Goal: Find specific page/section: Find specific page/section

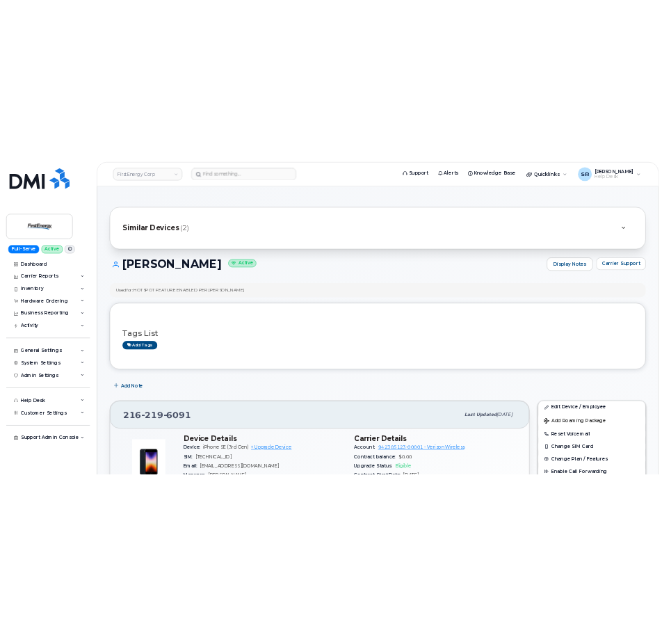
scroll to position [209, 0]
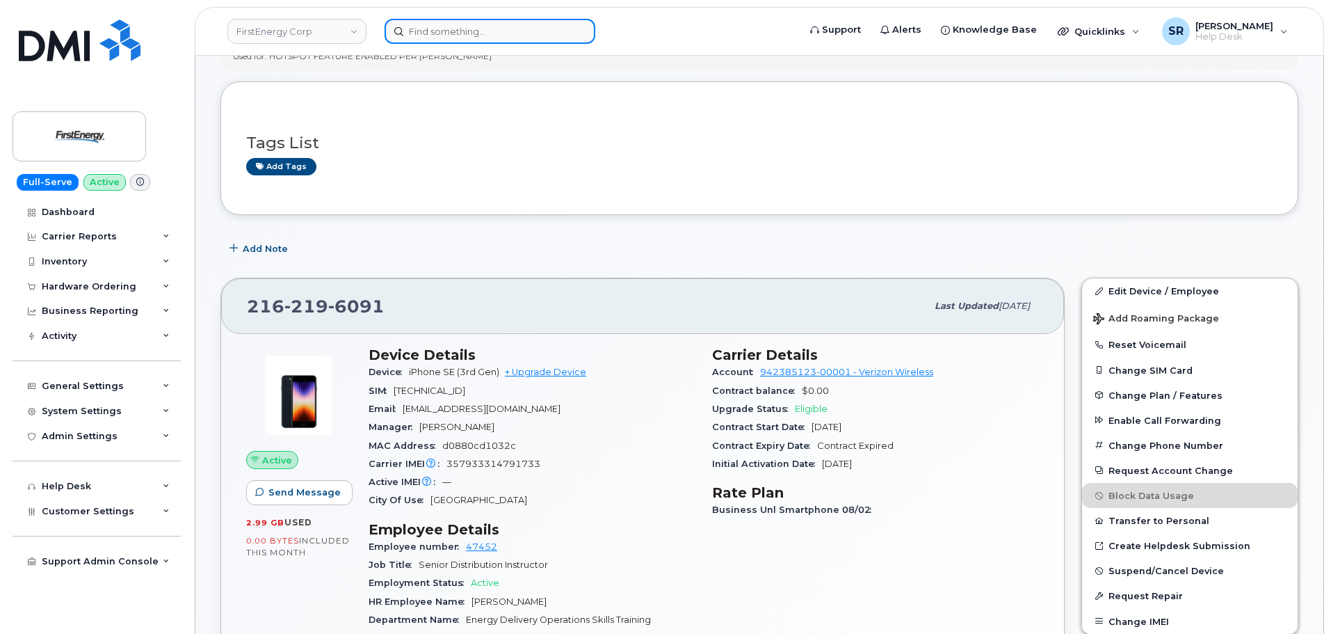
click at [428, 22] on input at bounding box center [490, 31] width 211 height 25
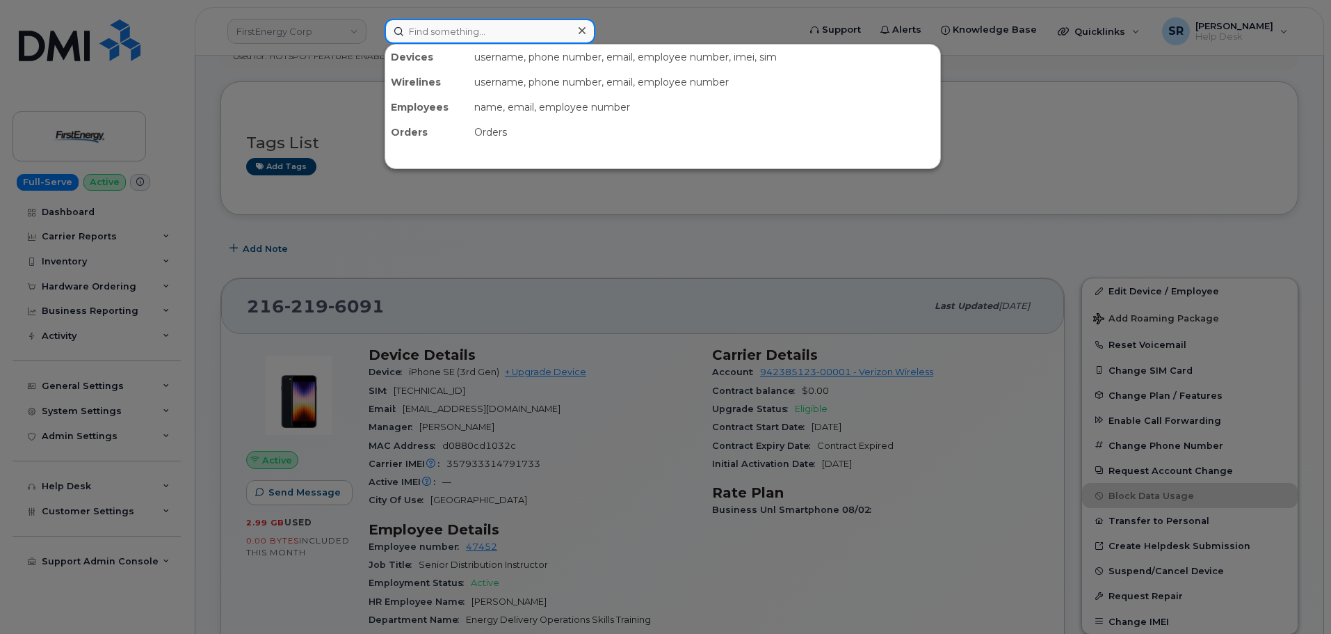
paste input "[PERSON_NAME]"
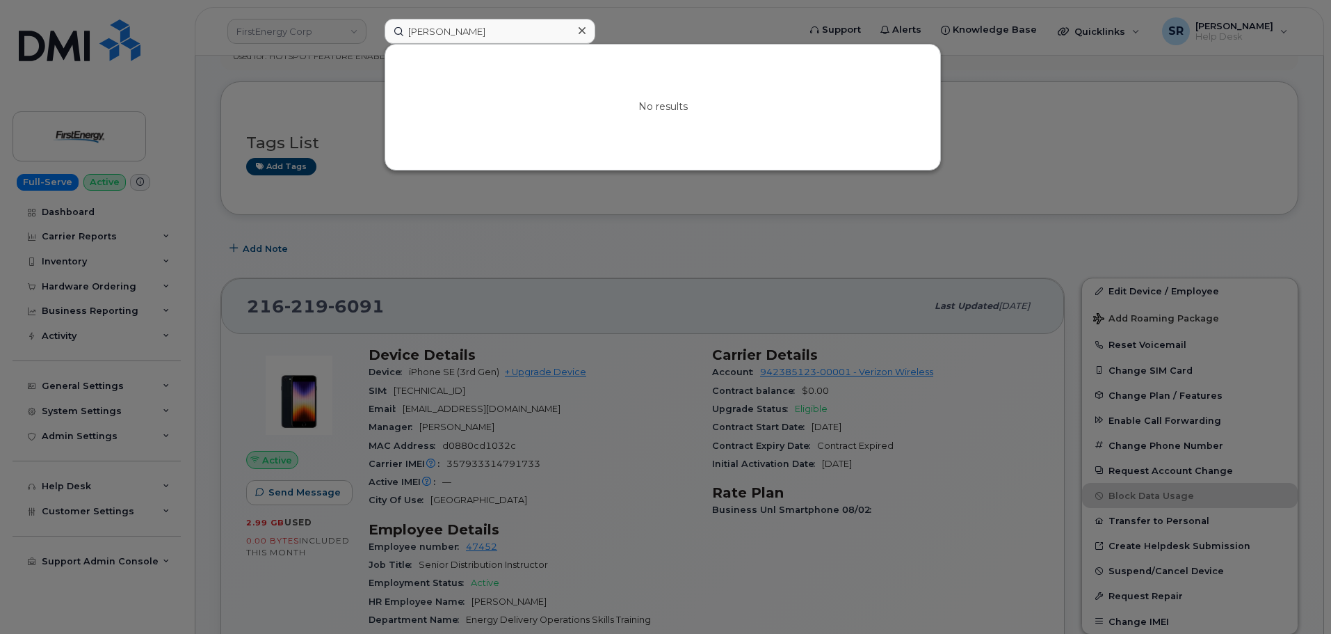
click at [285, 313] on div at bounding box center [665, 317] width 1331 height 634
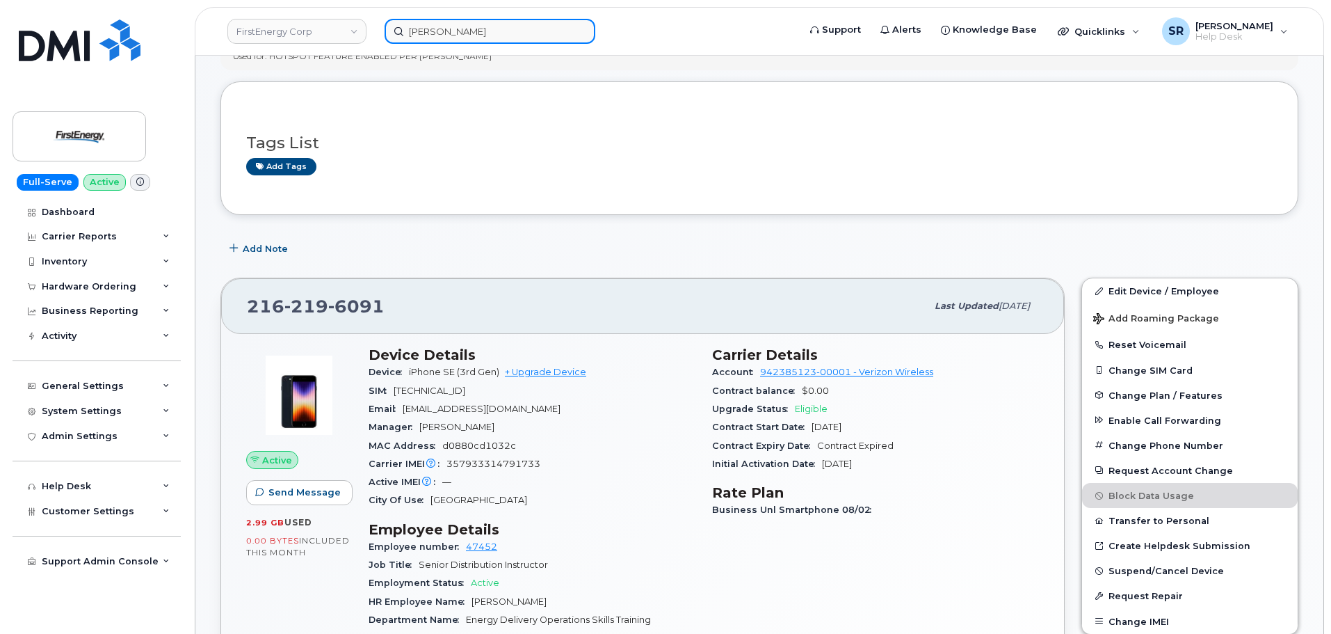
click at [477, 35] on input "[PERSON_NAME]" at bounding box center [490, 31] width 211 height 25
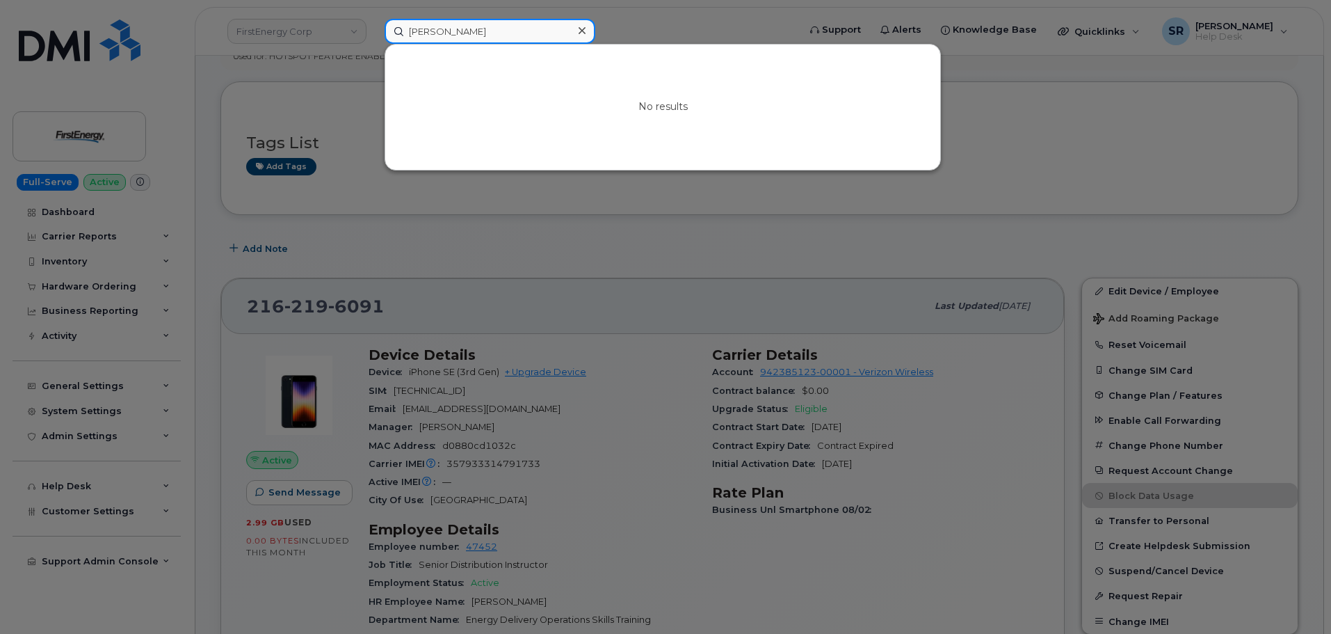
click at [477, 35] on input "[PERSON_NAME]" at bounding box center [490, 31] width 211 height 25
click at [540, 32] on input "[PERSON_NAME]" at bounding box center [490, 31] width 211 height 25
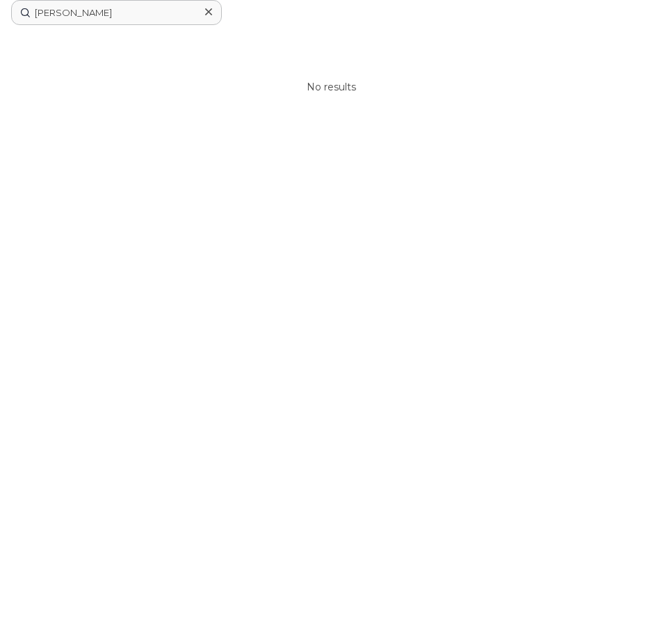
click at [382, 248] on div "[PERSON_NAME] No results" at bounding box center [331, 316] width 662 height 633
click at [130, 24] on input "[PERSON_NAME]" at bounding box center [116, 12] width 211 height 25
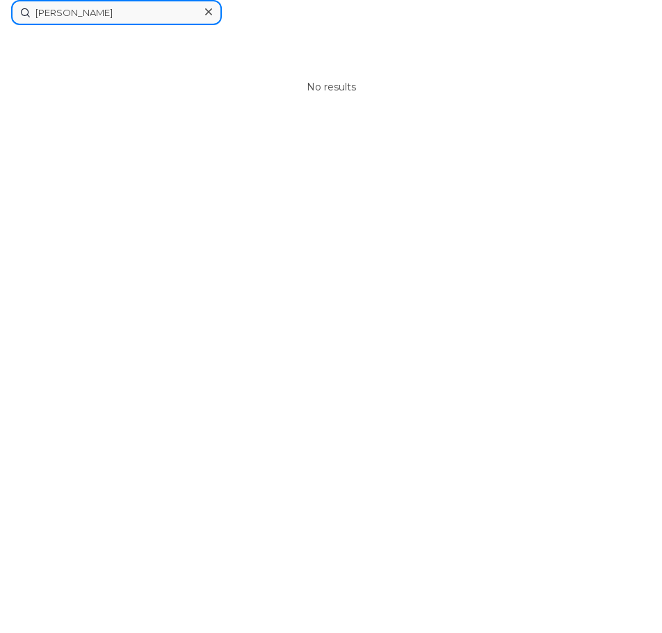
paste input "355427904234347"
type input "355427904234347"
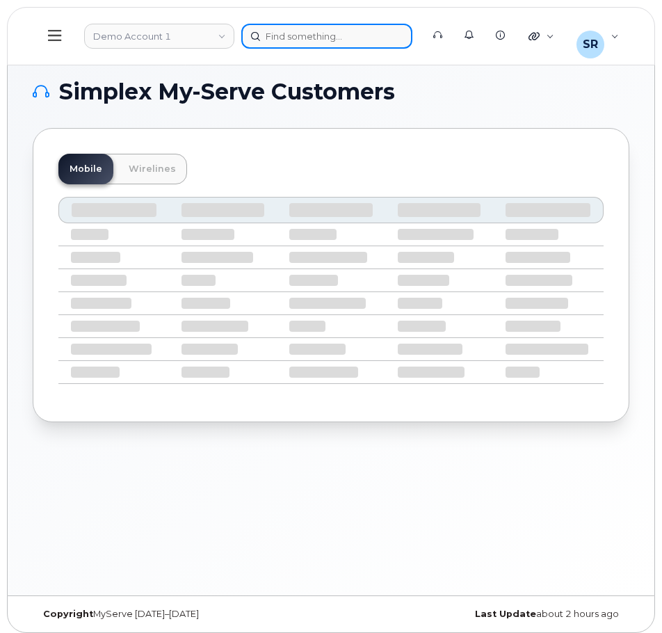
click at [307, 42] on div at bounding box center [326, 36] width 171 height 25
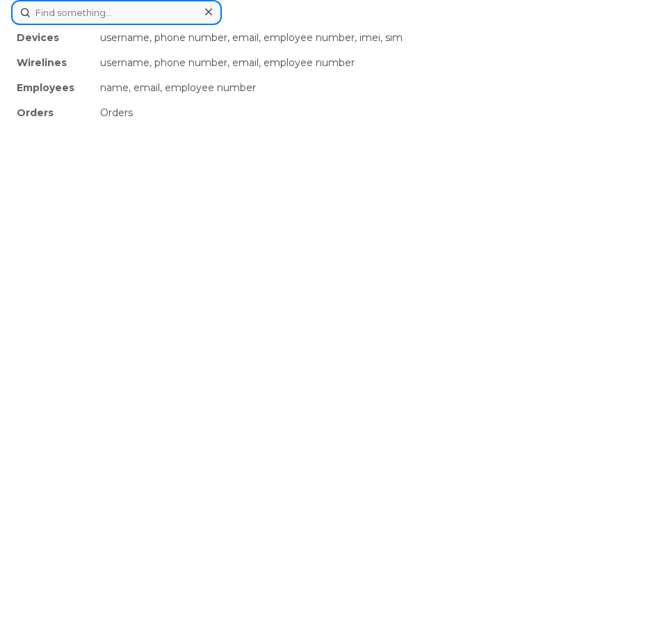
paste input "355427904234347"
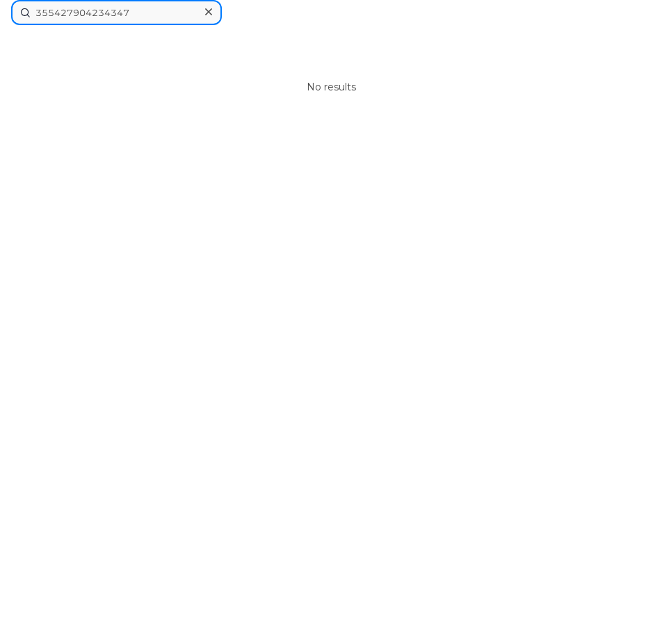
drag, startPoint x: 154, startPoint y: 16, endPoint x: -168, endPoint y: 183, distance: 362.8
click at [0, 183] on html "Demo Account 1 355427904234347 No results Support Alerts Knowledge Base Quickli…" at bounding box center [331, 320] width 662 height 640
paste input "Cathy J Monzo"
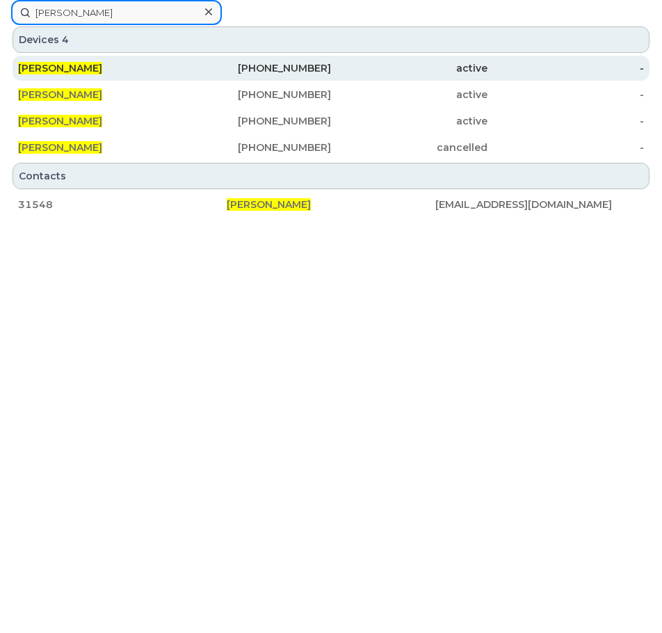
type input "Cathy J Monzo"
click at [198, 67] on div "724-562-3289" at bounding box center [253, 68] width 157 height 14
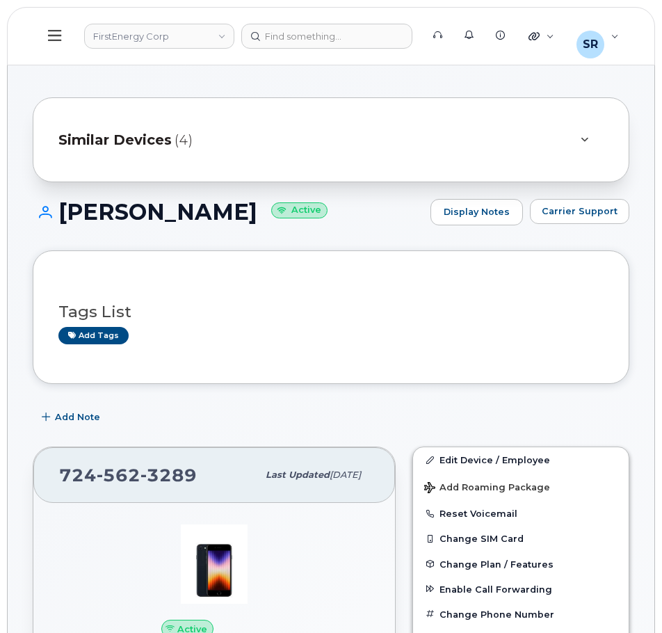
click at [62, 38] on button at bounding box center [55, 36] width 45 height 40
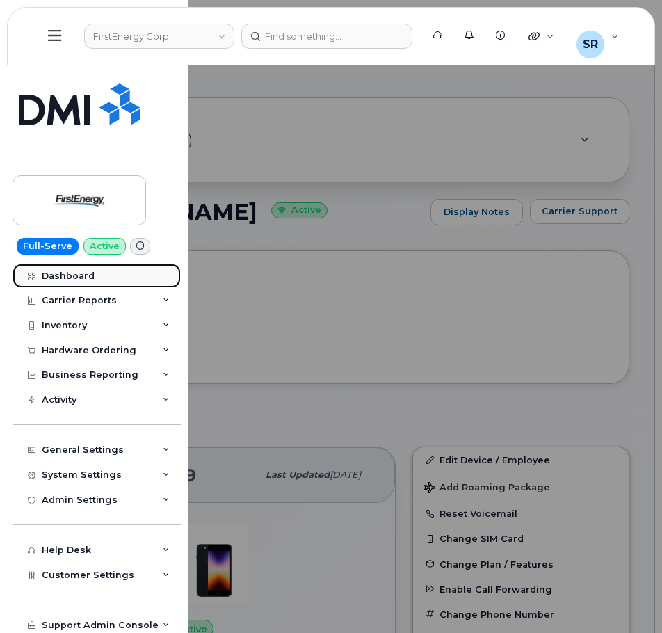
click at [73, 275] on div "Dashboard" at bounding box center [68, 276] width 53 height 11
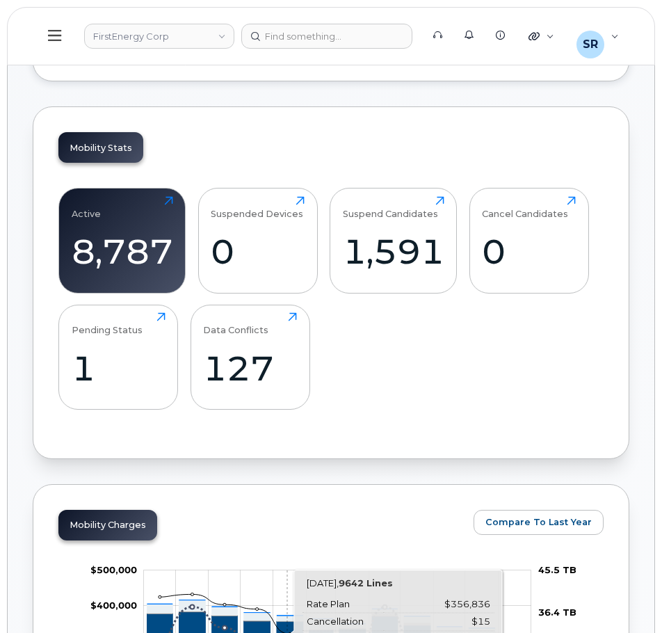
scroll to position [278, 0]
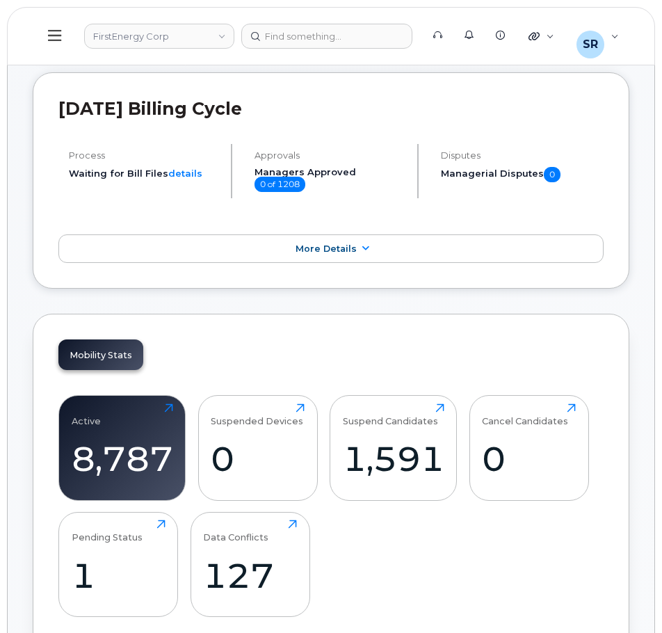
click at [45, 51] on button at bounding box center [55, 36] width 45 height 40
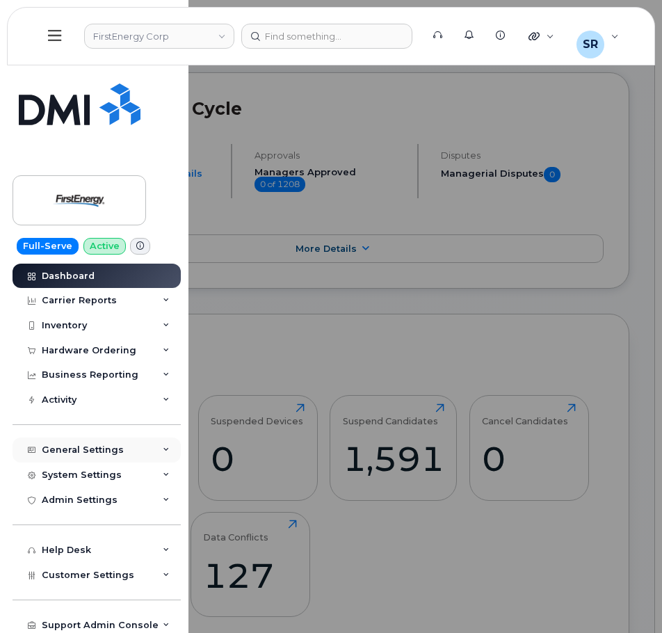
scroll to position [4, 0]
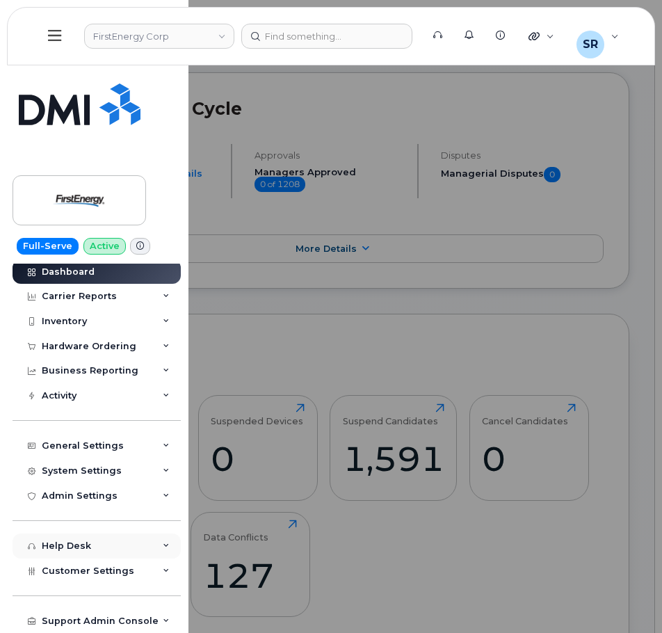
click at [115, 540] on div "Help Desk" at bounding box center [97, 546] width 168 height 25
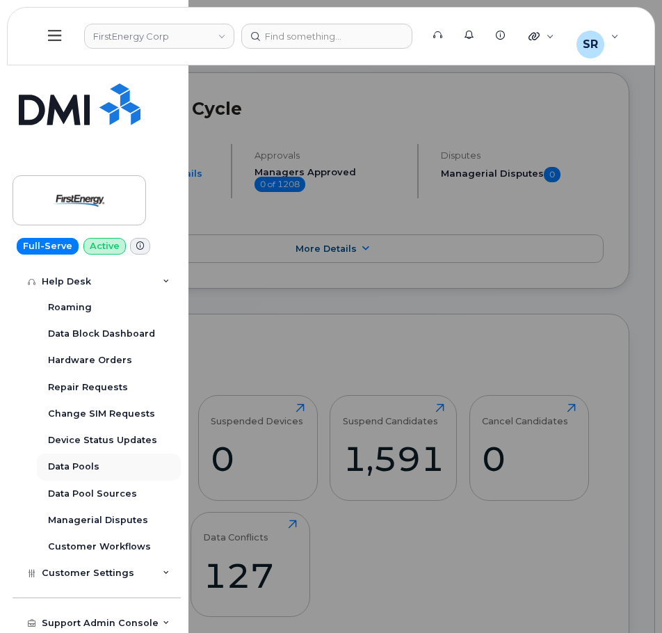
scroll to position [271, 0]
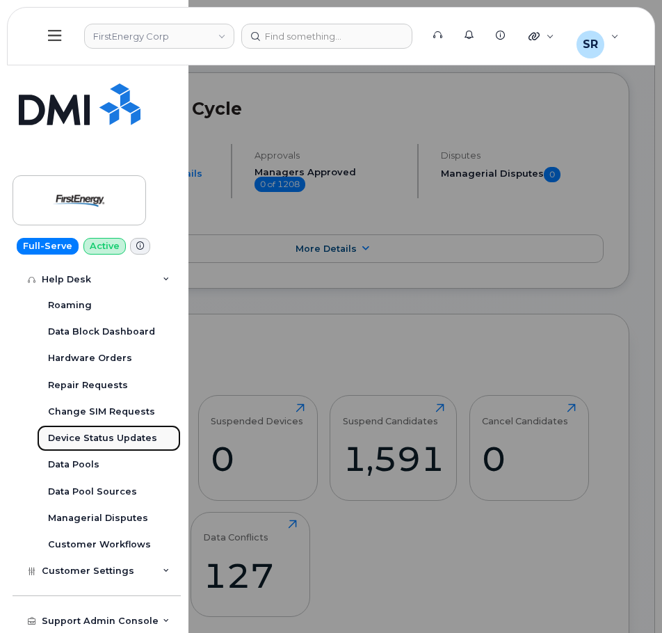
click at [138, 439] on div "Device Status Updates" at bounding box center [102, 438] width 109 height 13
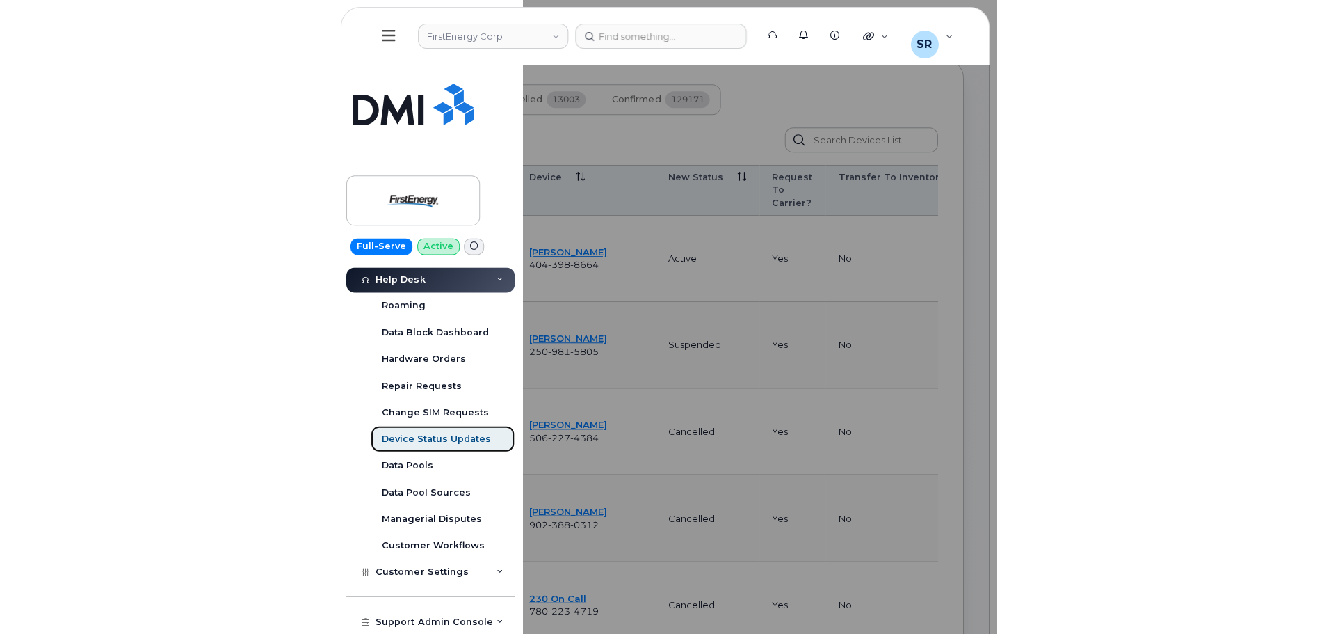
scroll to position [206, 0]
